Goal: Transaction & Acquisition: Purchase product/service

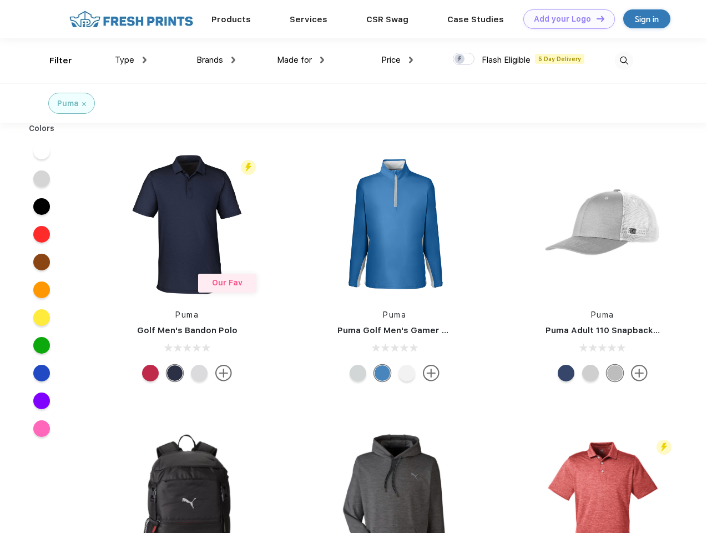
click at [565, 19] on link "Add your Logo Design Tool" at bounding box center [569, 18] width 92 height 19
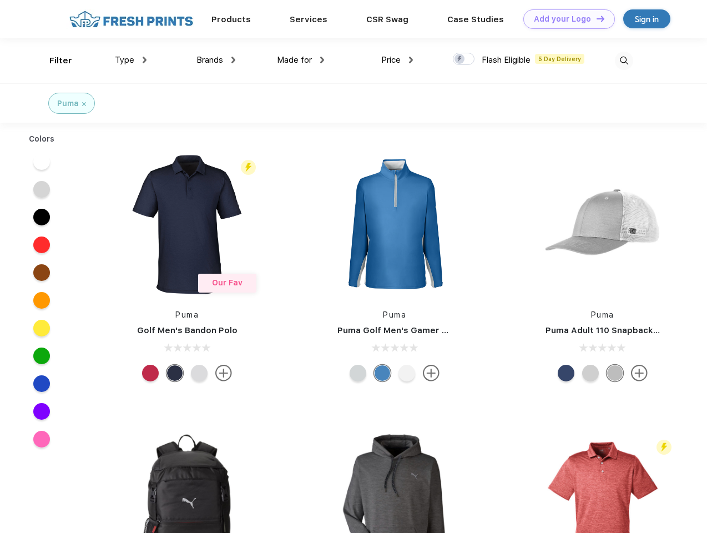
click at [0, 0] on div "Design Tool" at bounding box center [0, 0] width 0 height 0
click at [595, 18] on link "Add your Logo Design Tool" at bounding box center [569, 18] width 92 height 19
click at [53, 60] on div "Filter" at bounding box center [60, 60] width 23 height 13
click at [131, 60] on span "Type" at bounding box center [124, 60] width 19 height 10
click at [216, 60] on span "Brands" at bounding box center [209, 60] width 27 height 10
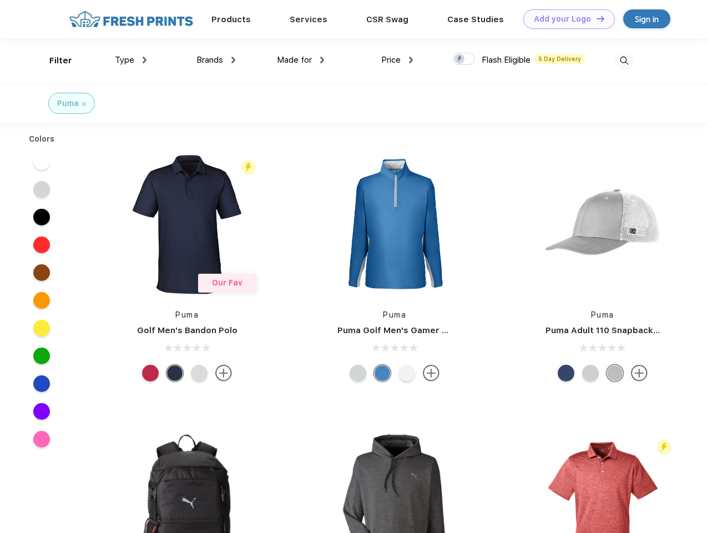
click at [301, 60] on span "Made for" at bounding box center [294, 60] width 35 height 10
click at [397, 60] on span "Price" at bounding box center [390, 60] width 19 height 10
click at [464, 59] on div at bounding box center [464, 59] width 22 height 12
click at [460, 59] on input "checkbox" at bounding box center [456, 55] width 7 height 7
click at [624, 60] on img at bounding box center [624, 61] width 18 height 18
